Goal: Task Accomplishment & Management: Use online tool/utility

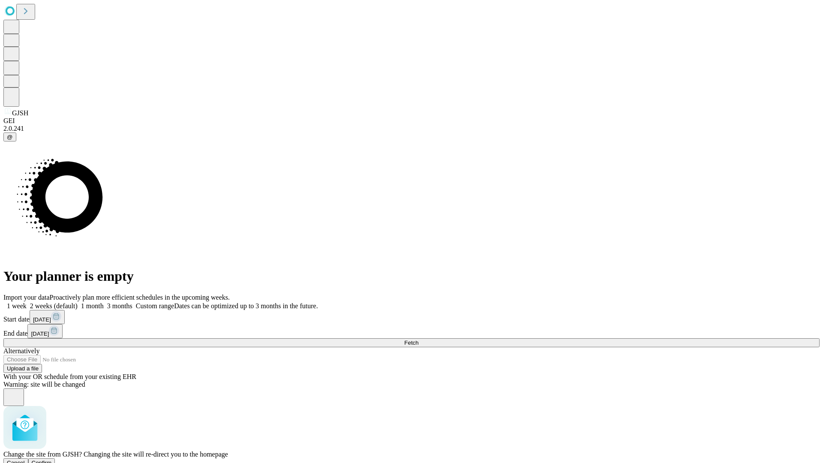
click at [52, 460] on span "Confirm" at bounding box center [42, 463] width 20 height 6
click at [78, 302] on label "2 weeks (default)" at bounding box center [52, 305] width 51 height 7
click at [418, 340] on span "Fetch" at bounding box center [411, 343] width 14 height 6
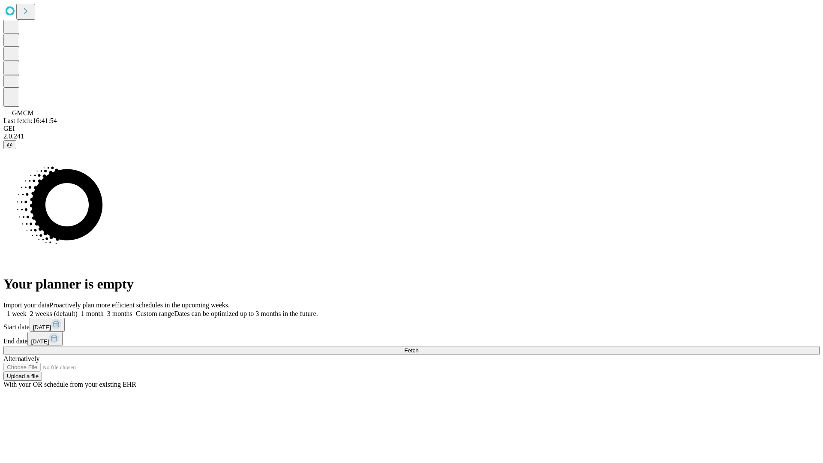
click at [78, 310] on label "2 weeks (default)" at bounding box center [52, 313] width 51 height 7
click at [418, 347] on span "Fetch" at bounding box center [411, 350] width 14 height 6
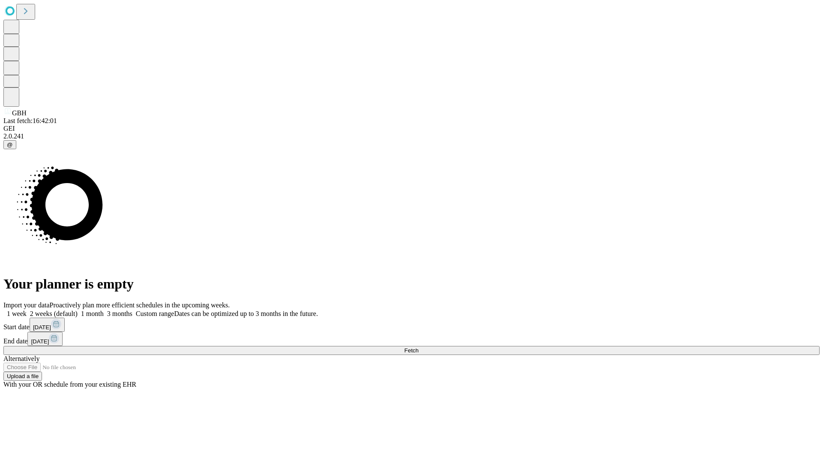
click at [78, 310] on label "2 weeks (default)" at bounding box center [52, 313] width 51 height 7
click at [418, 347] on span "Fetch" at bounding box center [411, 350] width 14 height 6
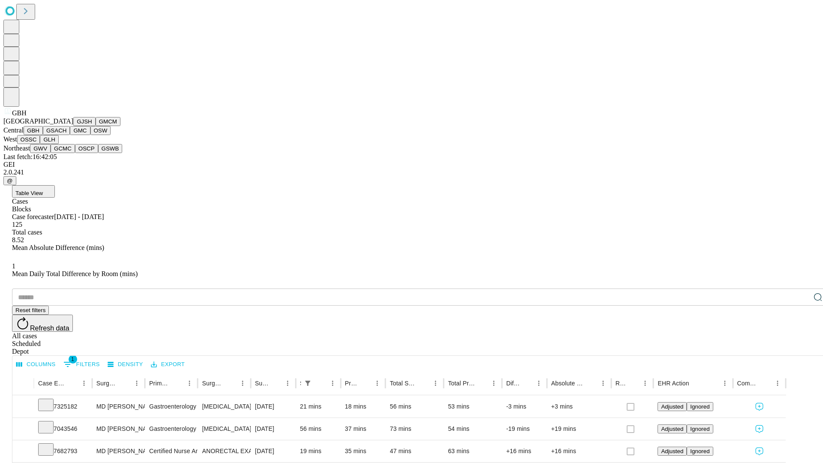
click at [66, 135] on button "GSACH" at bounding box center [56, 130] width 27 height 9
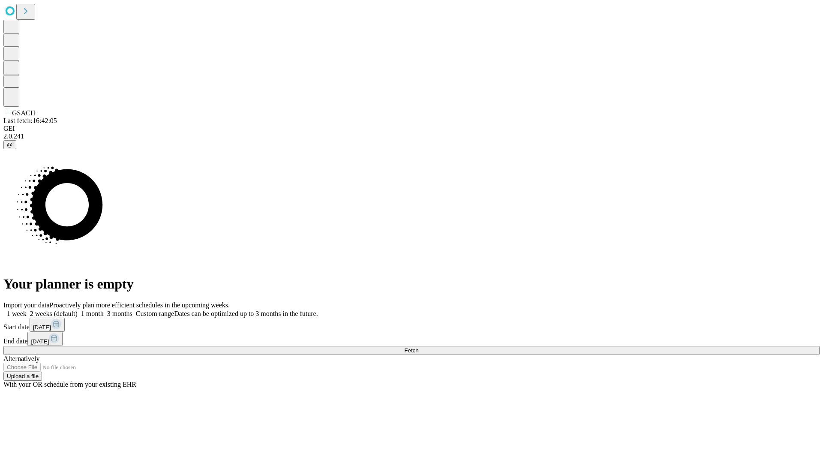
click at [78, 310] on label "2 weeks (default)" at bounding box center [52, 313] width 51 height 7
click at [418, 347] on span "Fetch" at bounding box center [411, 350] width 14 height 6
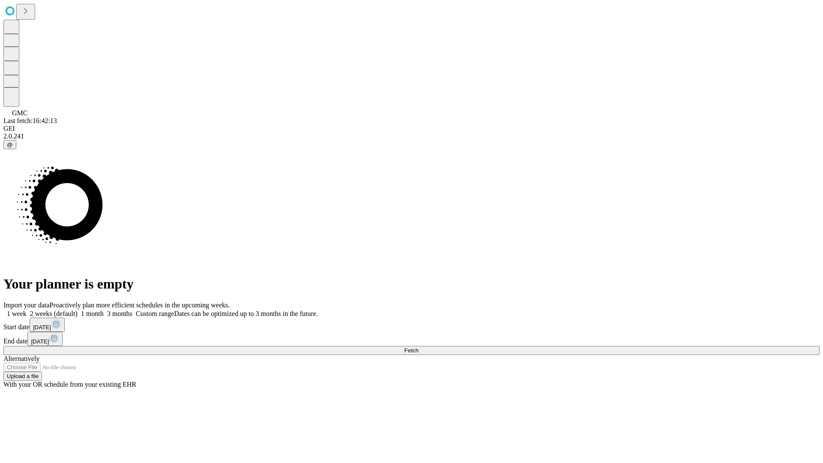
click at [78, 310] on label "2 weeks (default)" at bounding box center [52, 313] width 51 height 7
click at [418, 347] on span "Fetch" at bounding box center [411, 350] width 14 height 6
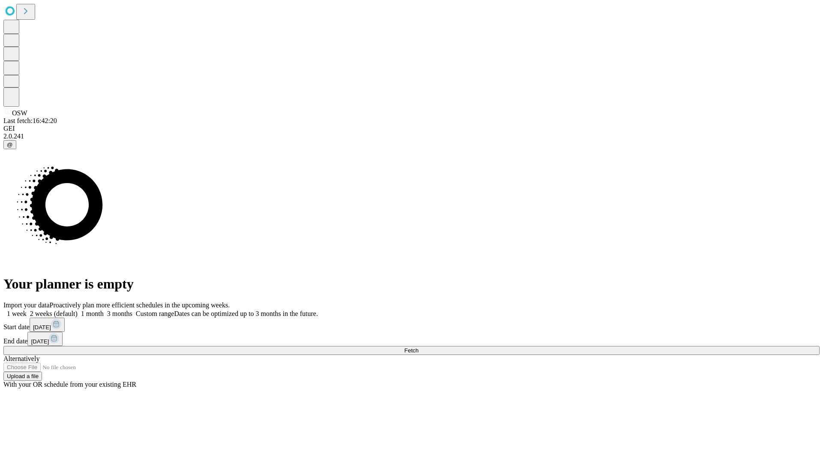
click at [418, 347] on span "Fetch" at bounding box center [411, 350] width 14 height 6
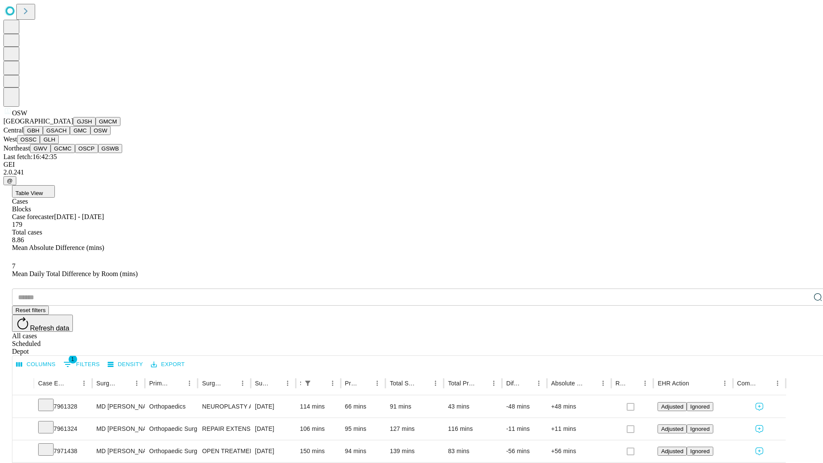
click at [40, 144] on button "OSSC" at bounding box center [28, 139] width 23 height 9
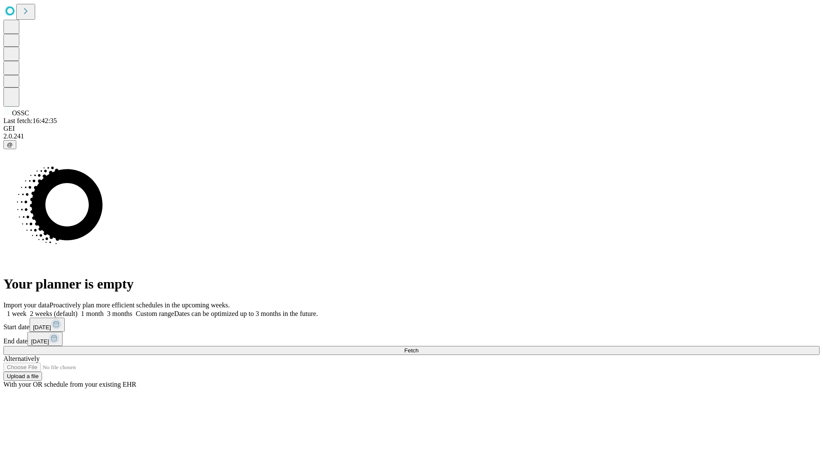
click at [78, 310] on label "2 weeks (default)" at bounding box center [52, 313] width 51 height 7
click at [418, 347] on span "Fetch" at bounding box center [411, 350] width 14 height 6
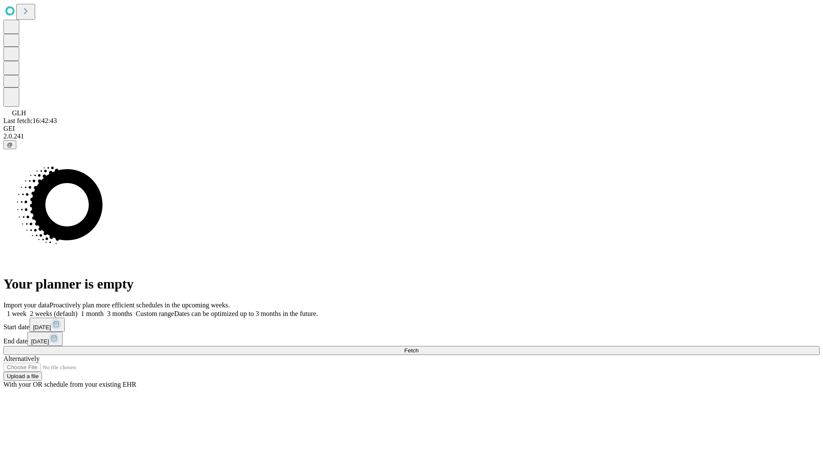
click at [78, 310] on label "2 weeks (default)" at bounding box center [52, 313] width 51 height 7
click at [418, 347] on span "Fetch" at bounding box center [411, 350] width 14 height 6
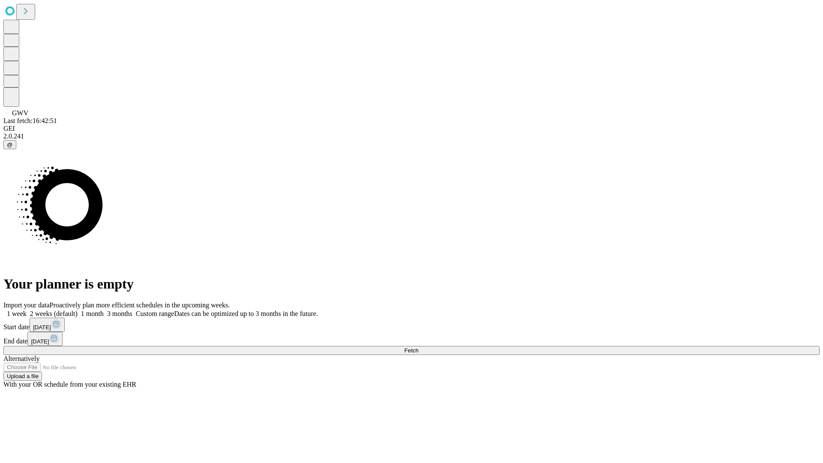
click at [78, 310] on label "2 weeks (default)" at bounding box center [52, 313] width 51 height 7
click at [418, 347] on span "Fetch" at bounding box center [411, 350] width 14 height 6
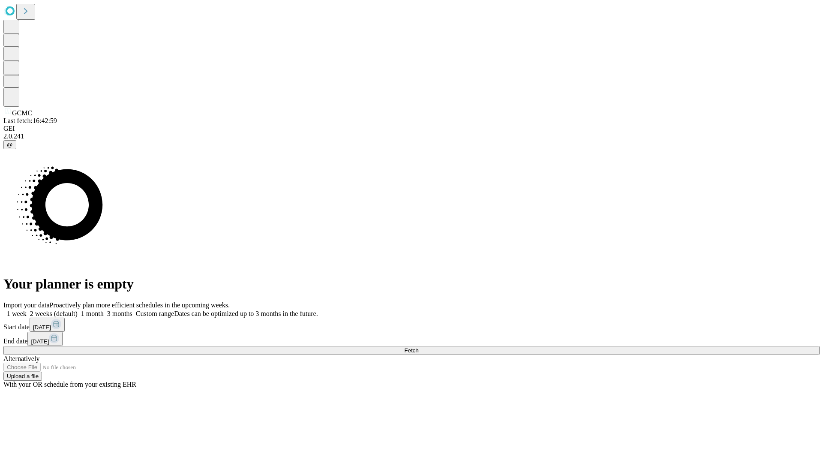
click at [78, 310] on label "2 weeks (default)" at bounding box center [52, 313] width 51 height 7
click at [418, 347] on span "Fetch" at bounding box center [411, 350] width 14 height 6
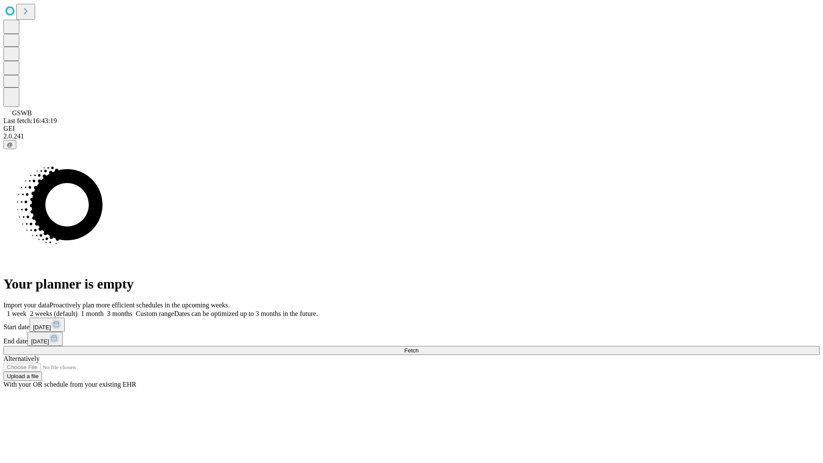
click at [418, 347] on span "Fetch" at bounding box center [411, 350] width 14 height 6
